Goal: Task Accomplishment & Management: Manage account settings

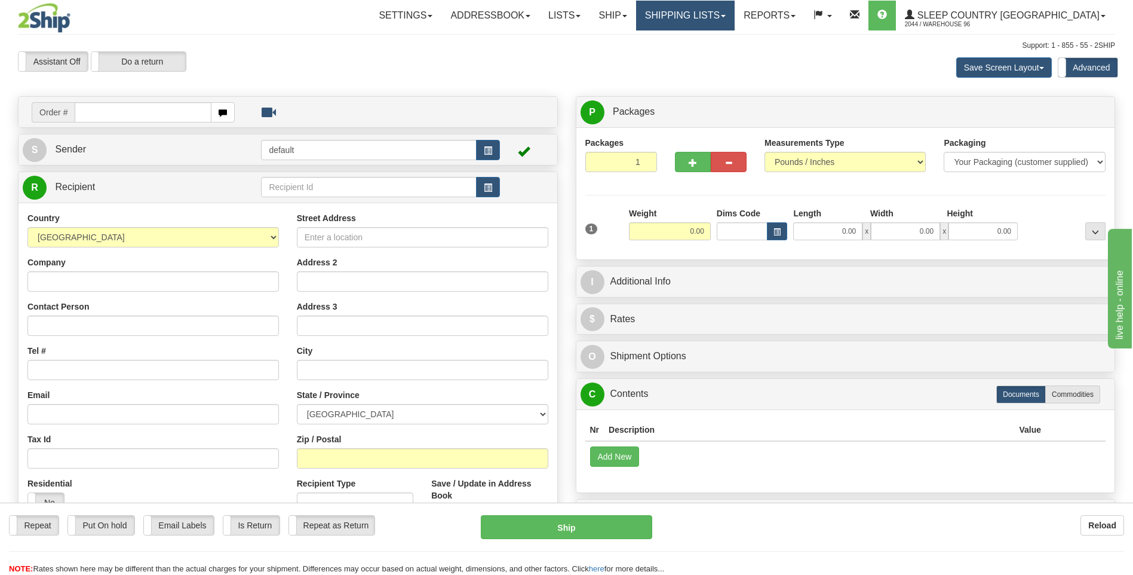
click at [735, 20] on link "Shipping lists" at bounding box center [685, 16] width 99 height 30
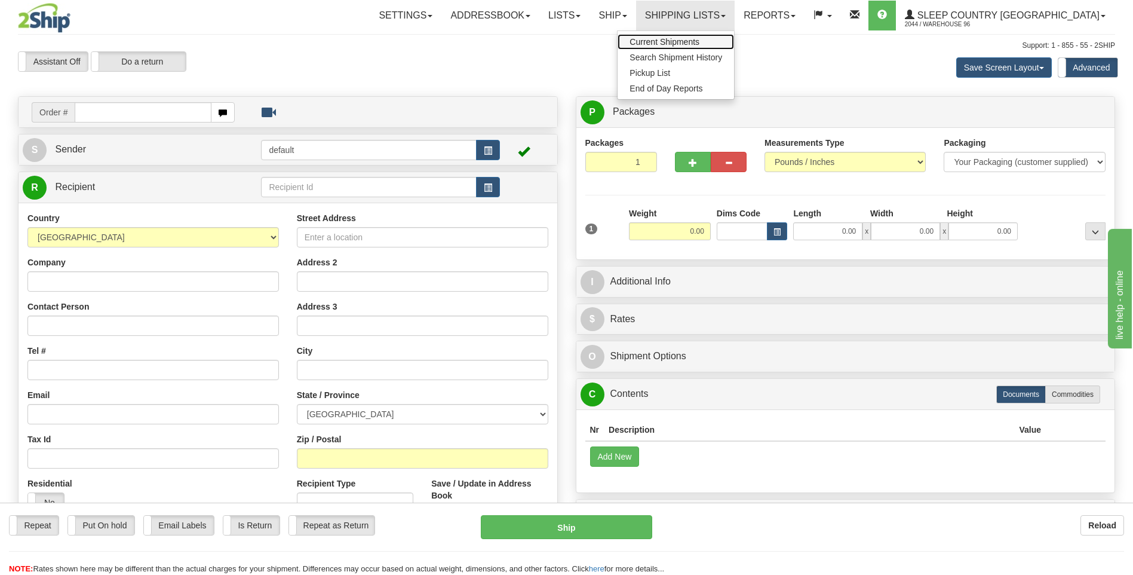
click at [700, 42] on span "Current Shipments" at bounding box center [665, 42] width 70 height 10
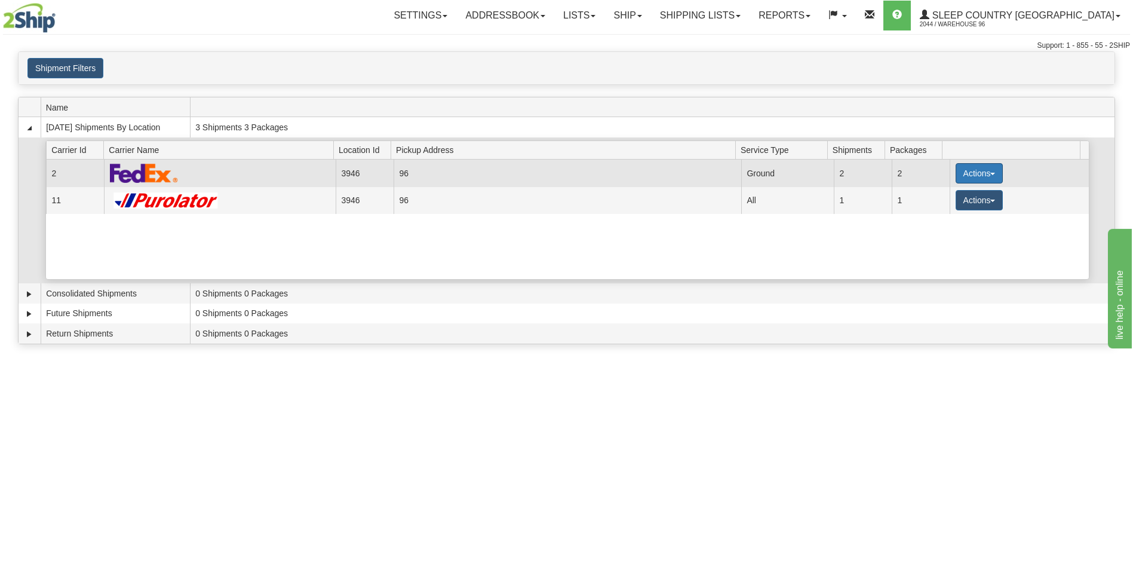
click at [971, 173] on button "Actions" at bounding box center [980, 173] width 48 height 20
click at [944, 211] on span "Close" at bounding box center [932, 211] width 27 height 8
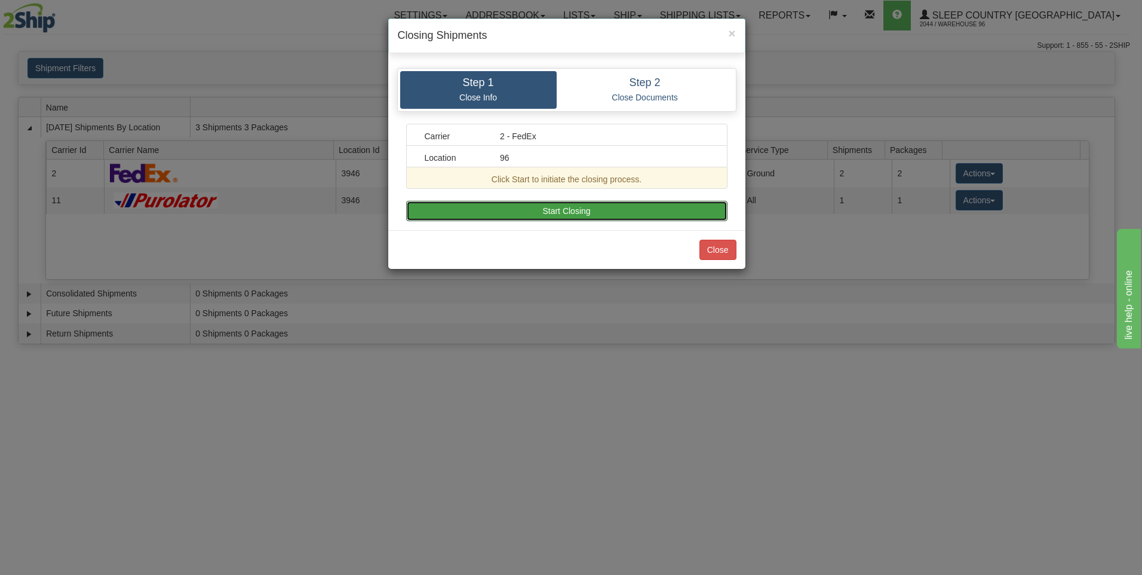
drag, startPoint x: 568, startPoint y: 207, endPoint x: 657, endPoint y: 217, distance: 89.6
click at [567, 208] on button "Start Closing" at bounding box center [566, 211] width 321 height 20
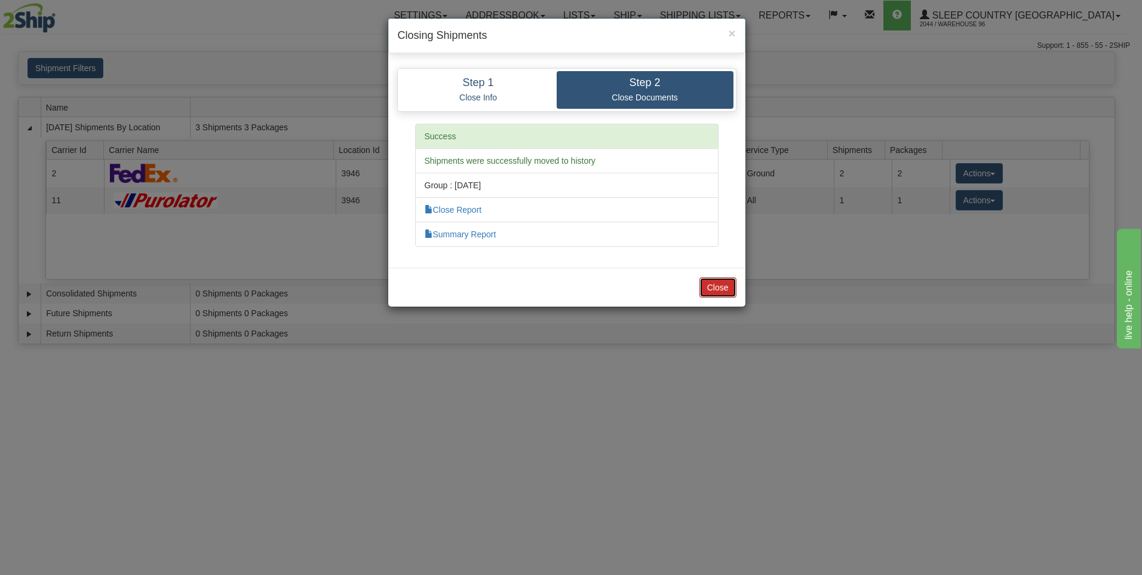
click at [710, 289] on button "Close" at bounding box center [718, 287] width 37 height 20
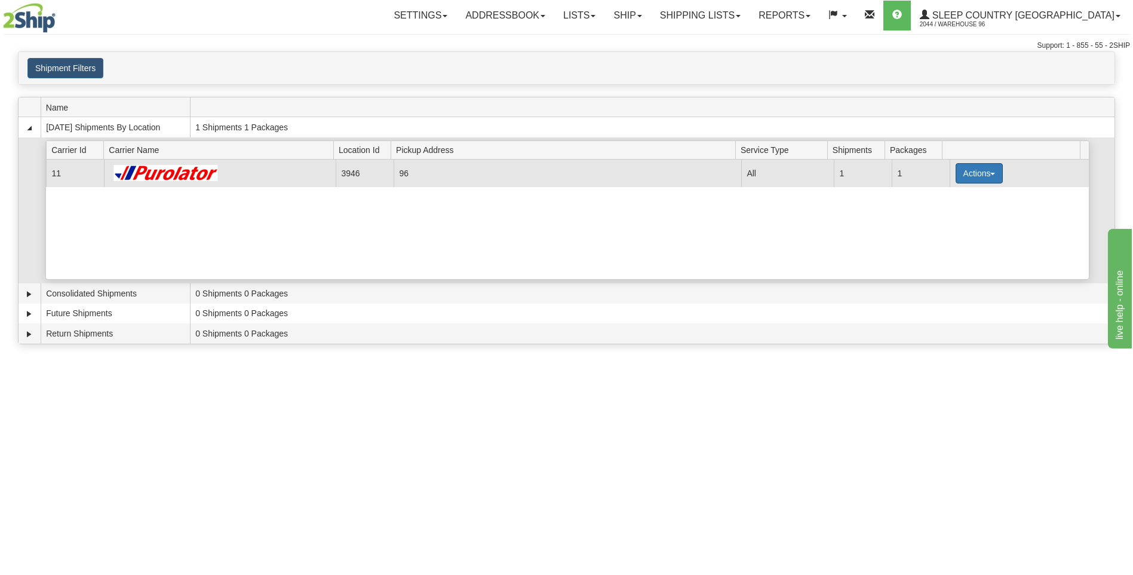
click at [977, 174] on button "Actions" at bounding box center [980, 173] width 48 height 20
click at [941, 229] on span "Pickup" at bounding box center [935, 226] width 32 height 8
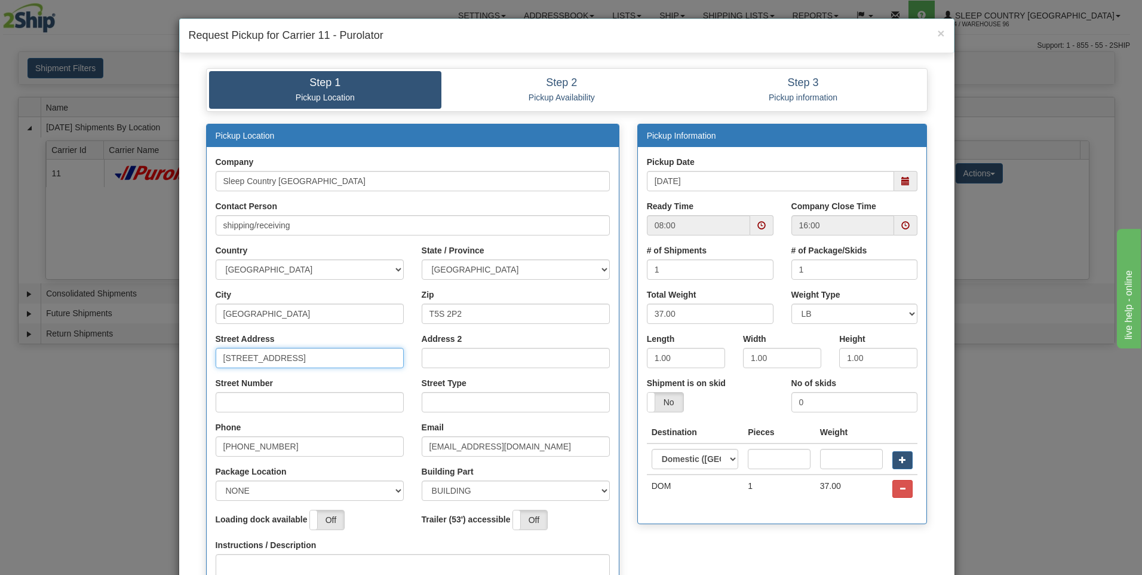
click at [335, 358] on input "18137 111th Avenue NW" at bounding box center [310, 358] width 188 height 20
type input "18137"
type input "111"
type input "ave"
click at [394, 494] on select "NONE FRONT REAR SIDE" at bounding box center [310, 490] width 188 height 20
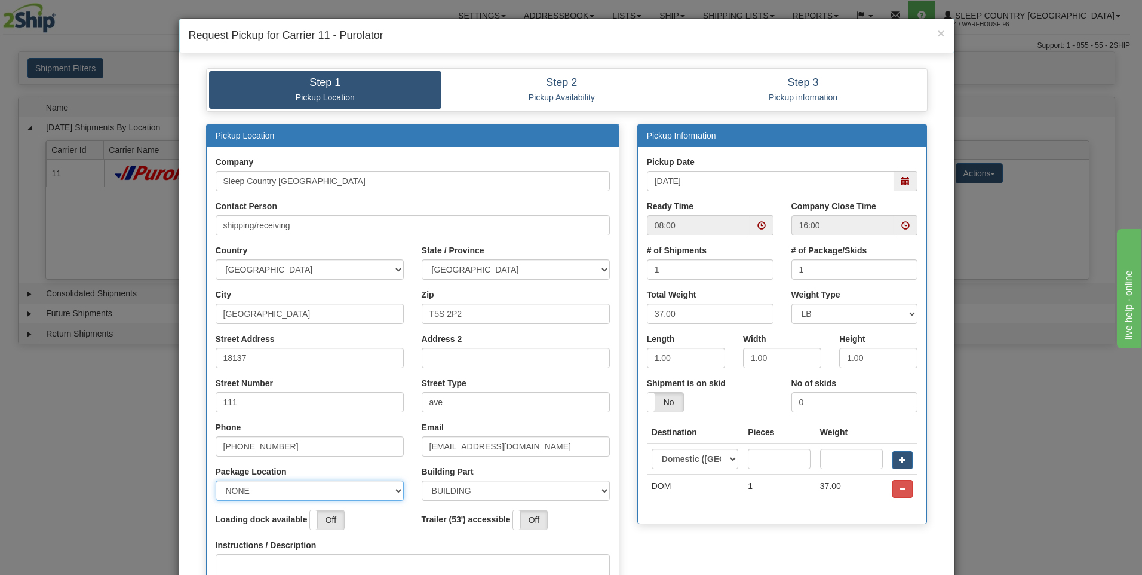
select select "2"
click at [216, 480] on select "NONE FRONT REAR SIDE" at bounding box center [310, 490] width 188 height 20
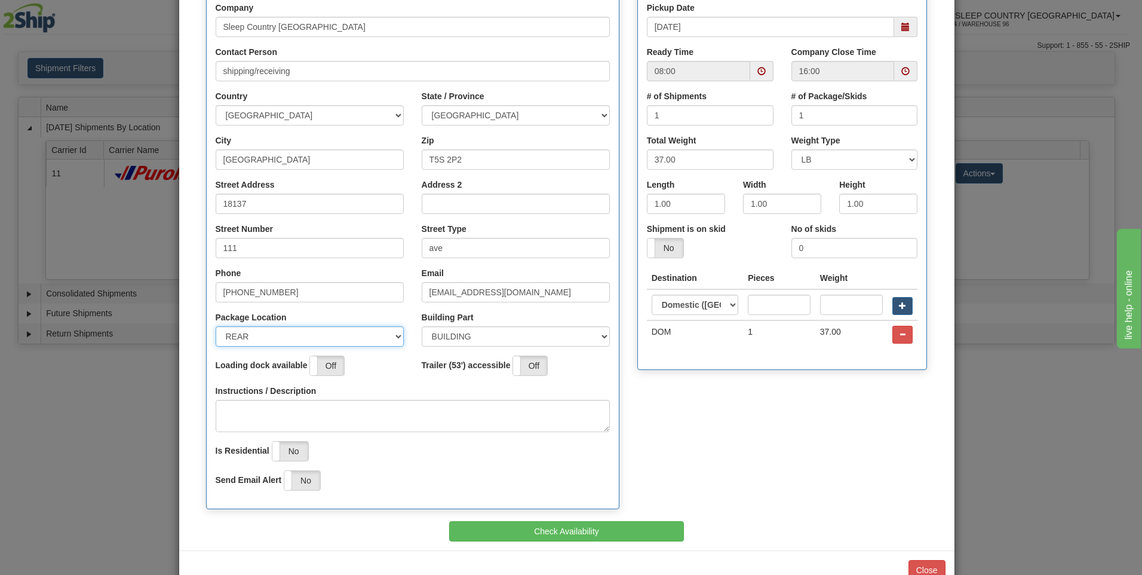
scroll to position [187, 0]
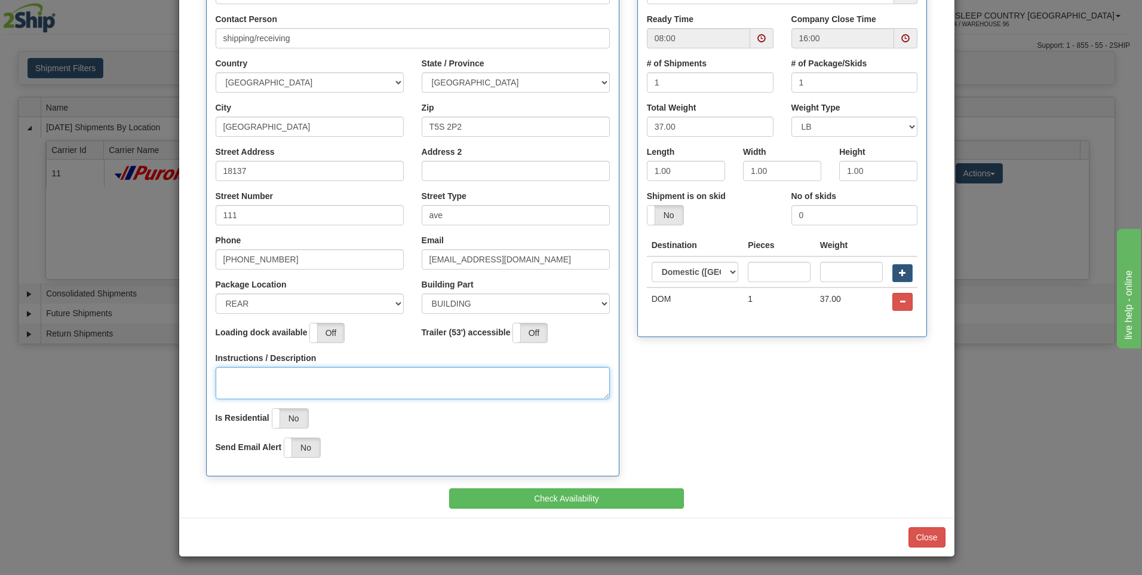
click at [223, 380] on textarea "Instructions / Description" at bounding box center [413, 383] width 394 height 32
click at [760, 36] on span at bounding box center [761, 38] width 8 height 8
type textarea "pick up at rear of building"
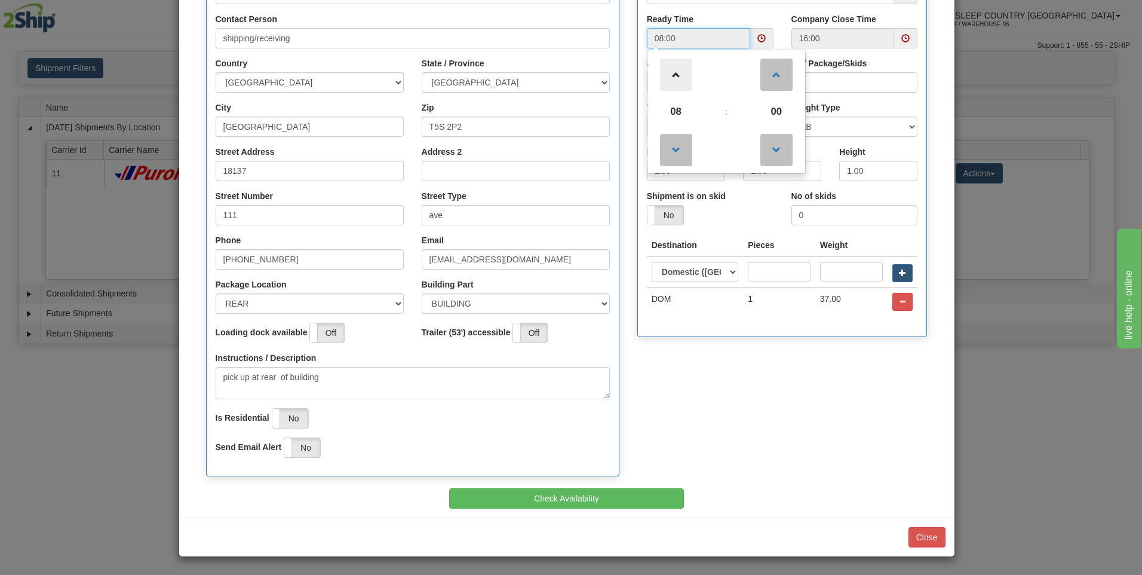
click at [671, 72] on span at bounding box center [676, 75] width 32 height 32
type input "12:00"
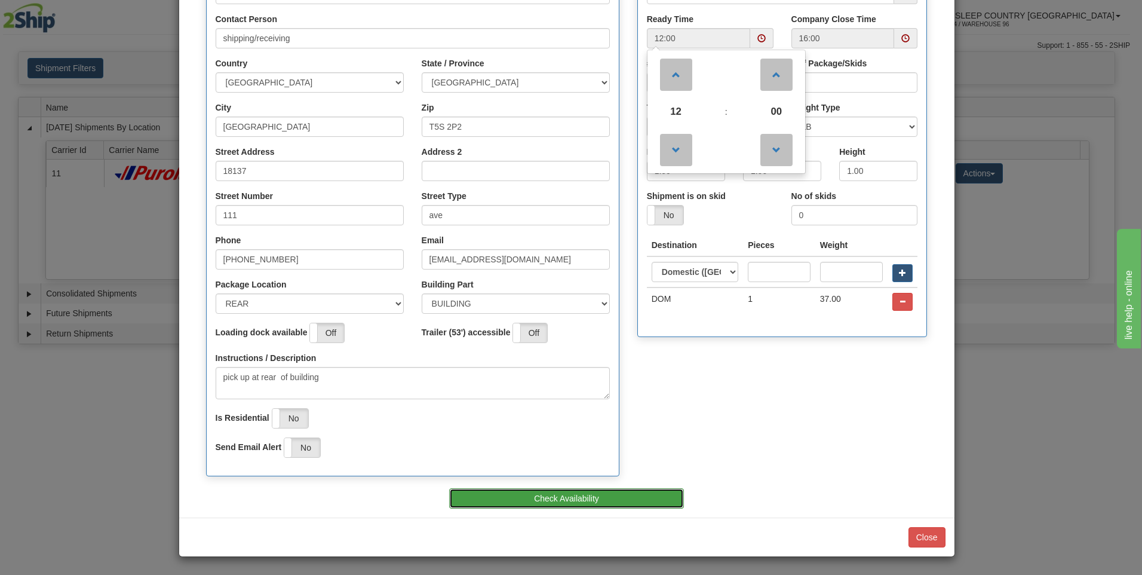
click at [613, 506] on button "Check Availability" at bounding box center [566, 498] width 235 height 20
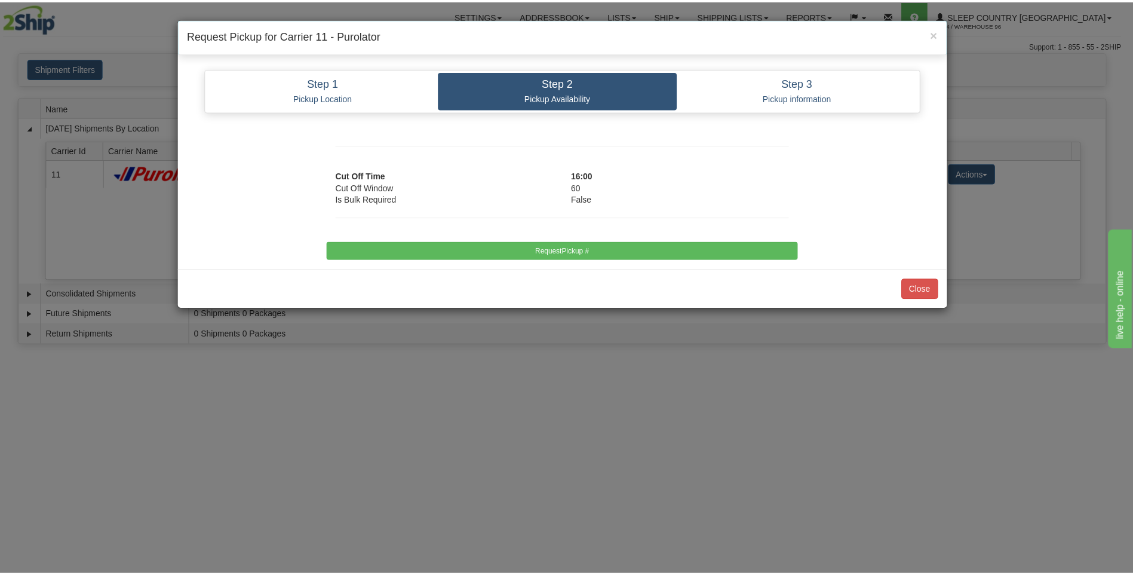
scroll to position [0, 0]
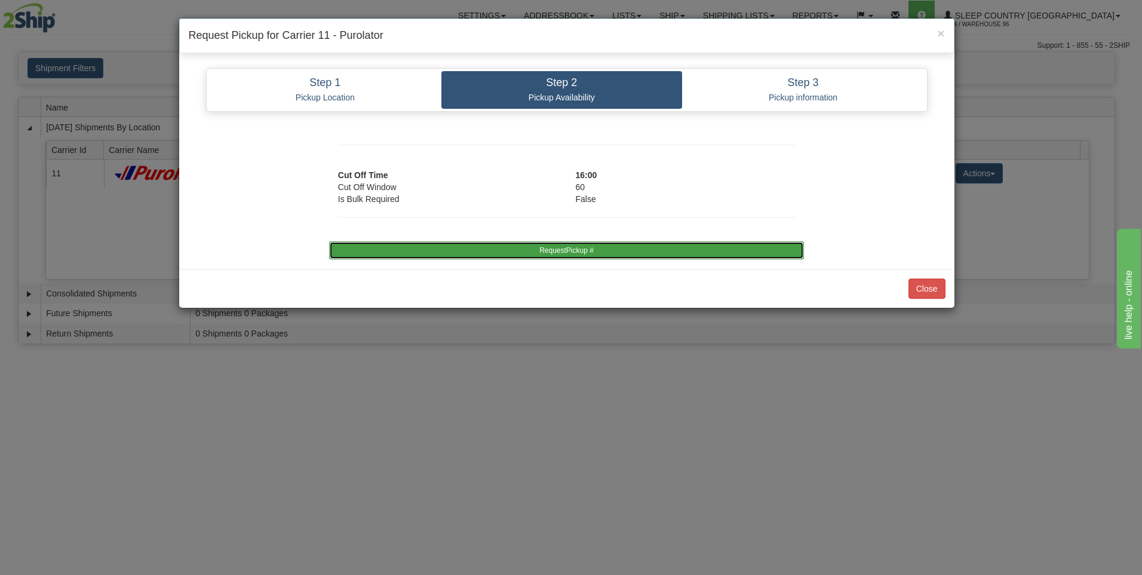
click at [620, 249] on button "RequestPickup #" at bounding box center [566, 250] width 475 height 18
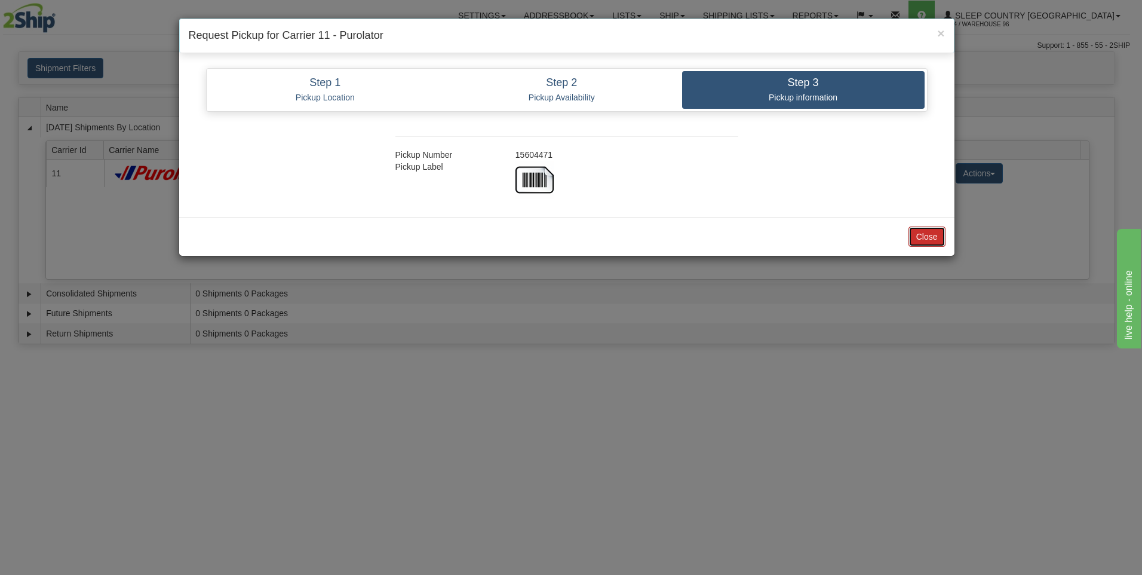
click at [924, 234] on button "Close" at bounding box center [927, 236] width 37 height 20
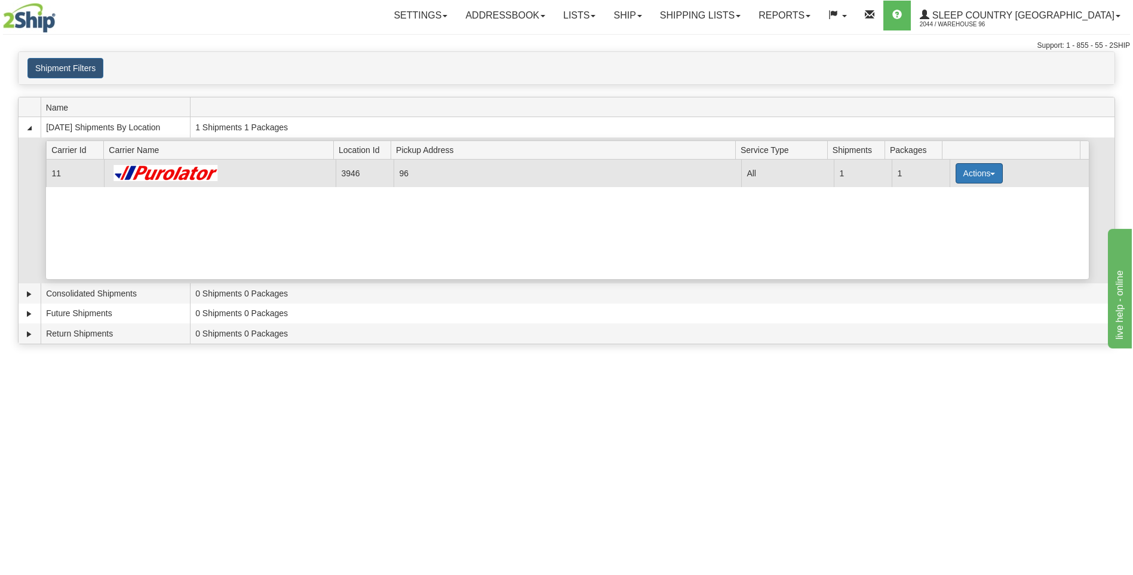
click at [968, 172] on button "Actions" at bounding box center [980, 173] width 48 height 20
click at [941, 213] on span "Close" at bounding box center [932, 211] width 27 height 8
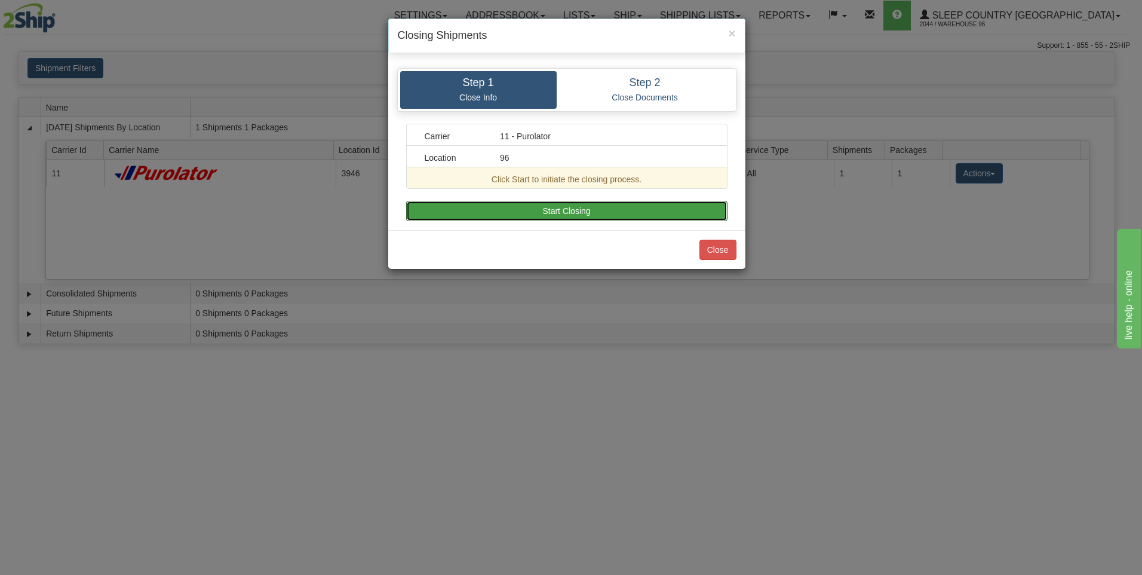
drag, startPoint x: 550, startPoint y: 211, endPoint x: 633, endPoint y: 257, distance: 95.2
click at [550, 211] on button "Start Closing" at bounding box center [566, 211] width 321 height 20
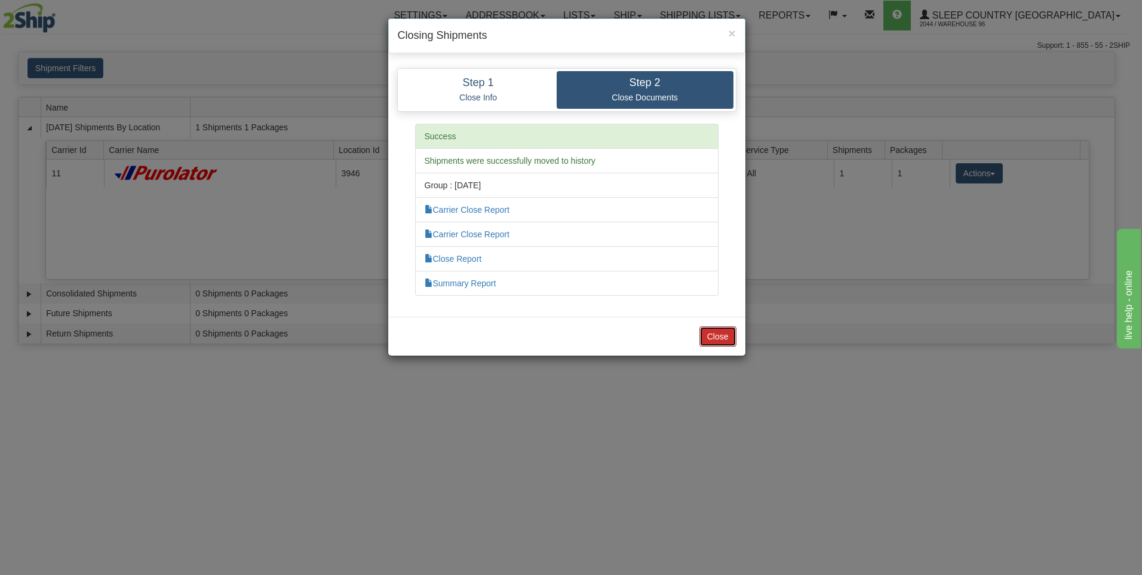
click at [723, 335] on button "Close" at bounding box center [718, 336] width 37 height 20
